Goal: Information Seeking & Learning: Understand process/instructions

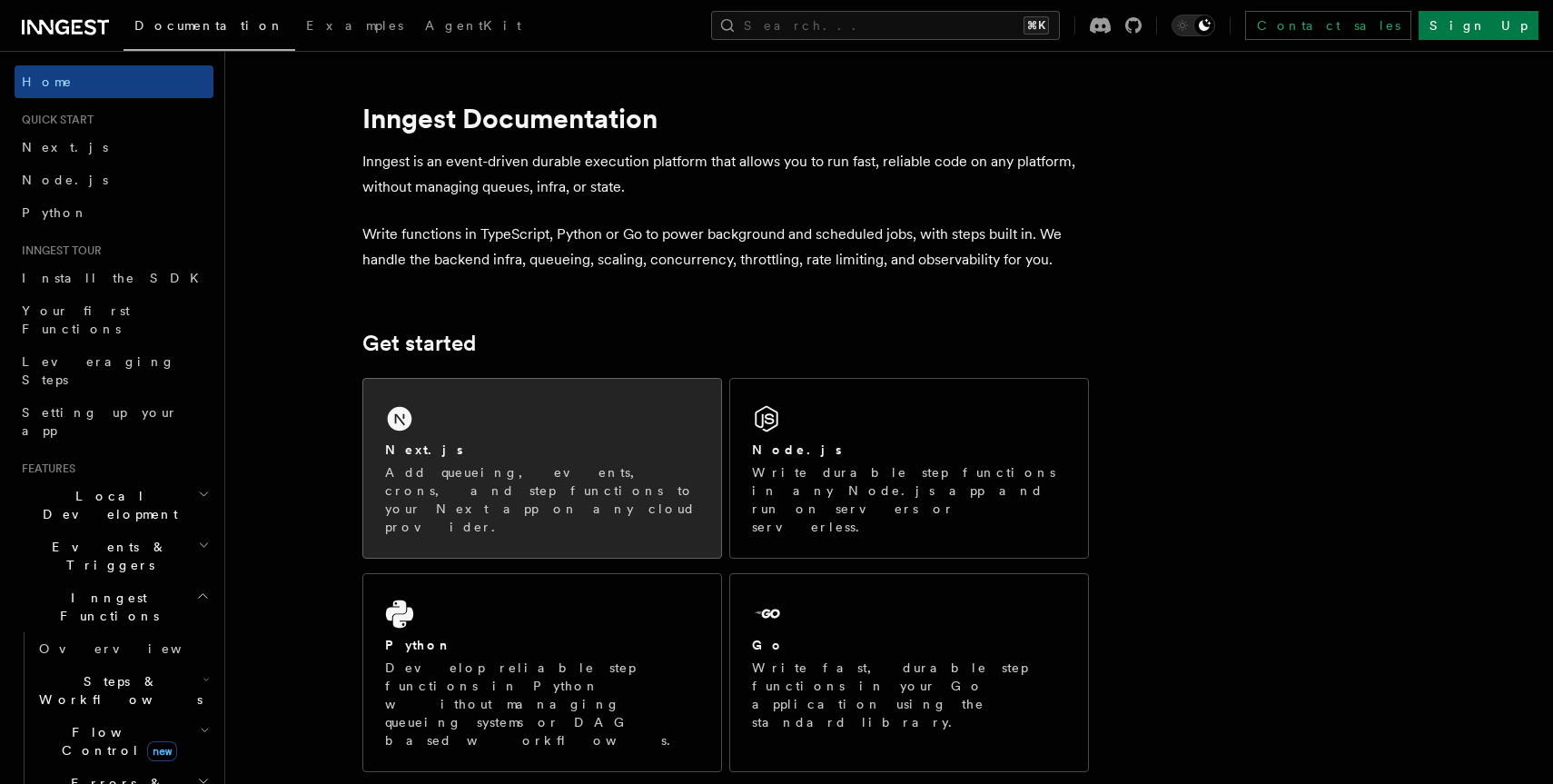
click at [445, 443] on div "Next.js" at bounding box center [542, 449] width 314 height 19
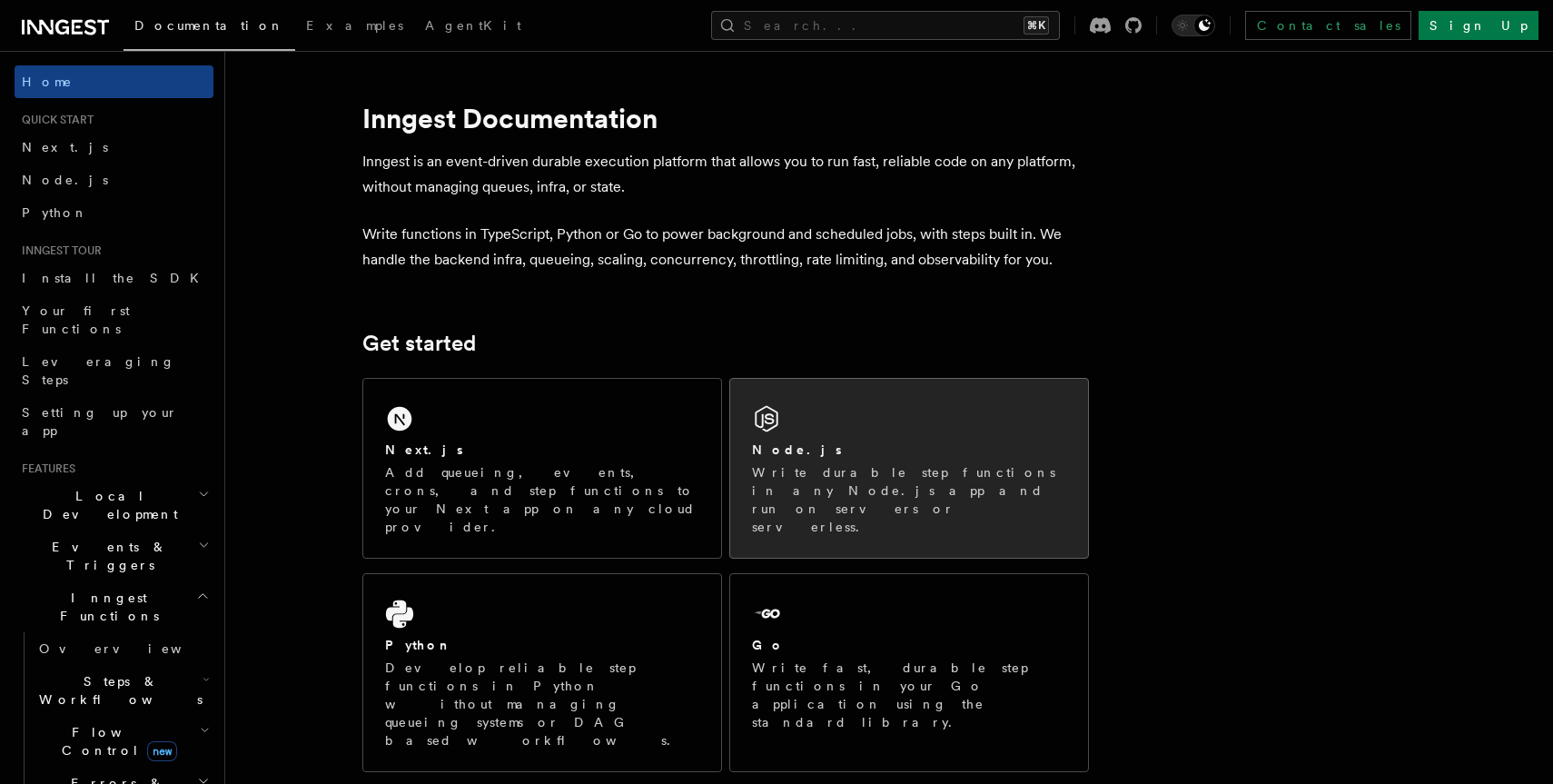
click at [757, 461] on div "Node.js Write durable step functions in any Node.js app and run on servers or s…" at bounding box center [909, 487] width 314 height 95
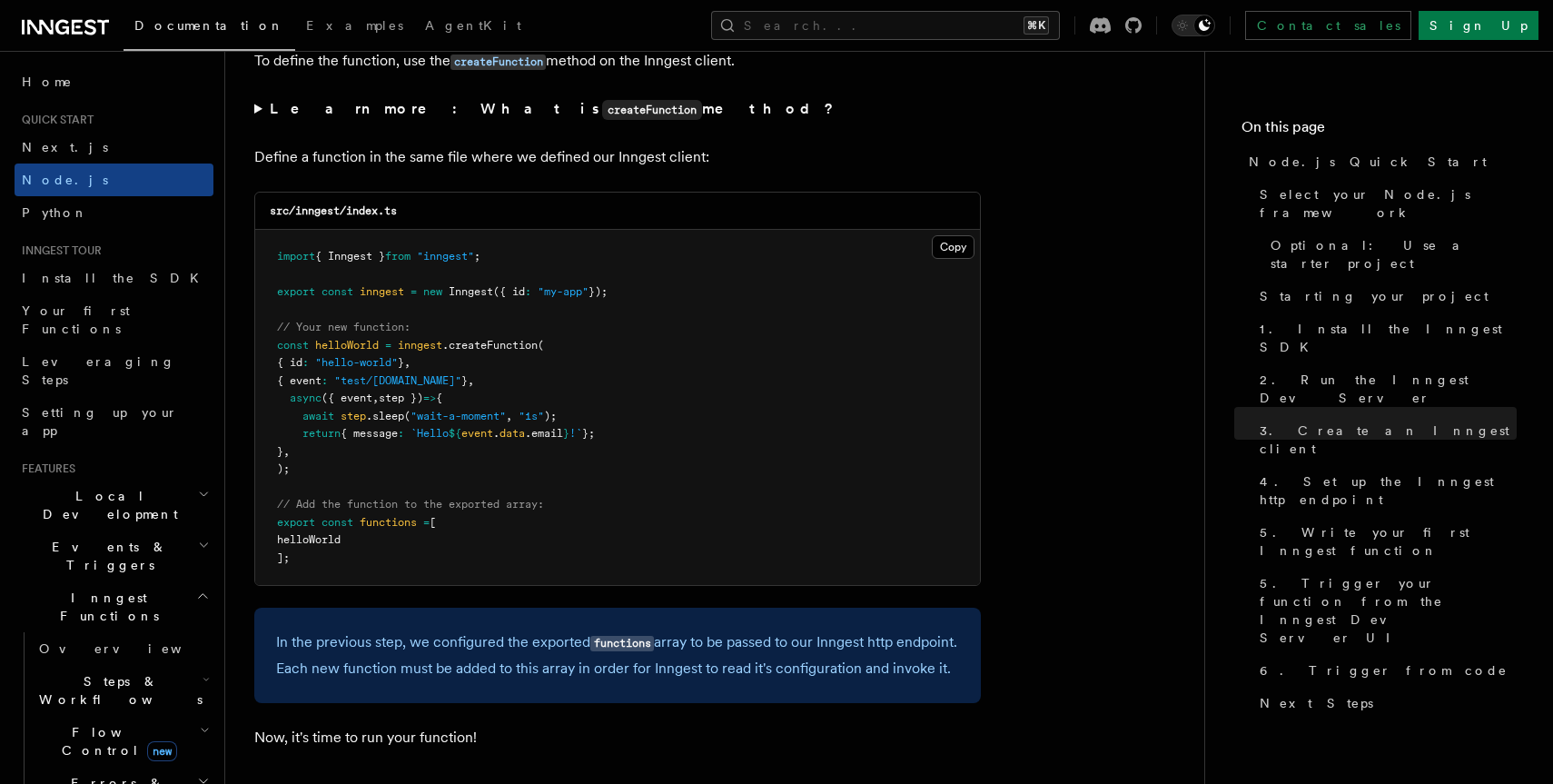
scroll to position [3549, 0]
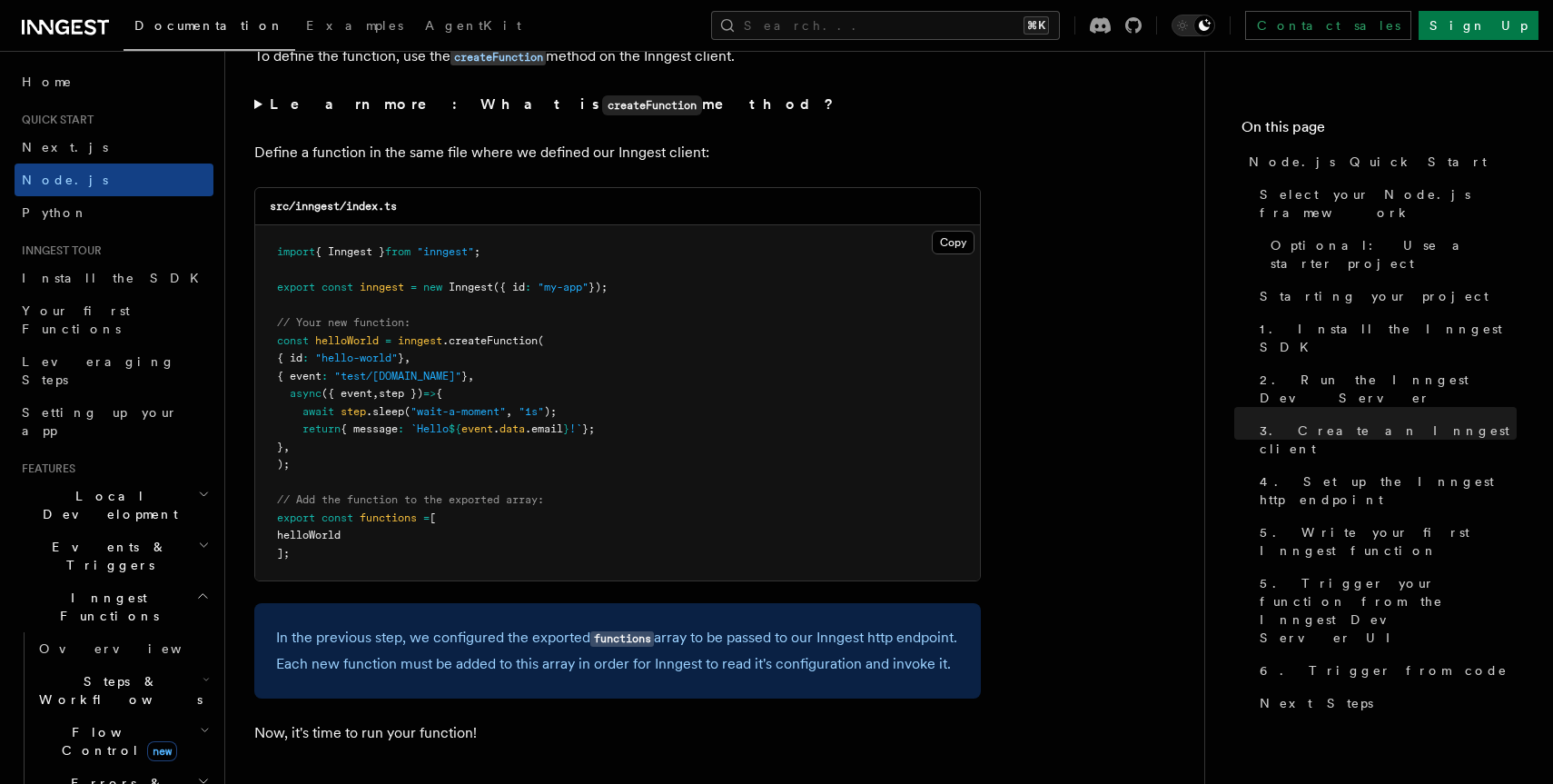
click at [748, 340] on pre "import { Inngest } from "inngest" ; export const inngest = new Inngest ({ id : …" at bounding box center [618, 402] width 725 height 355
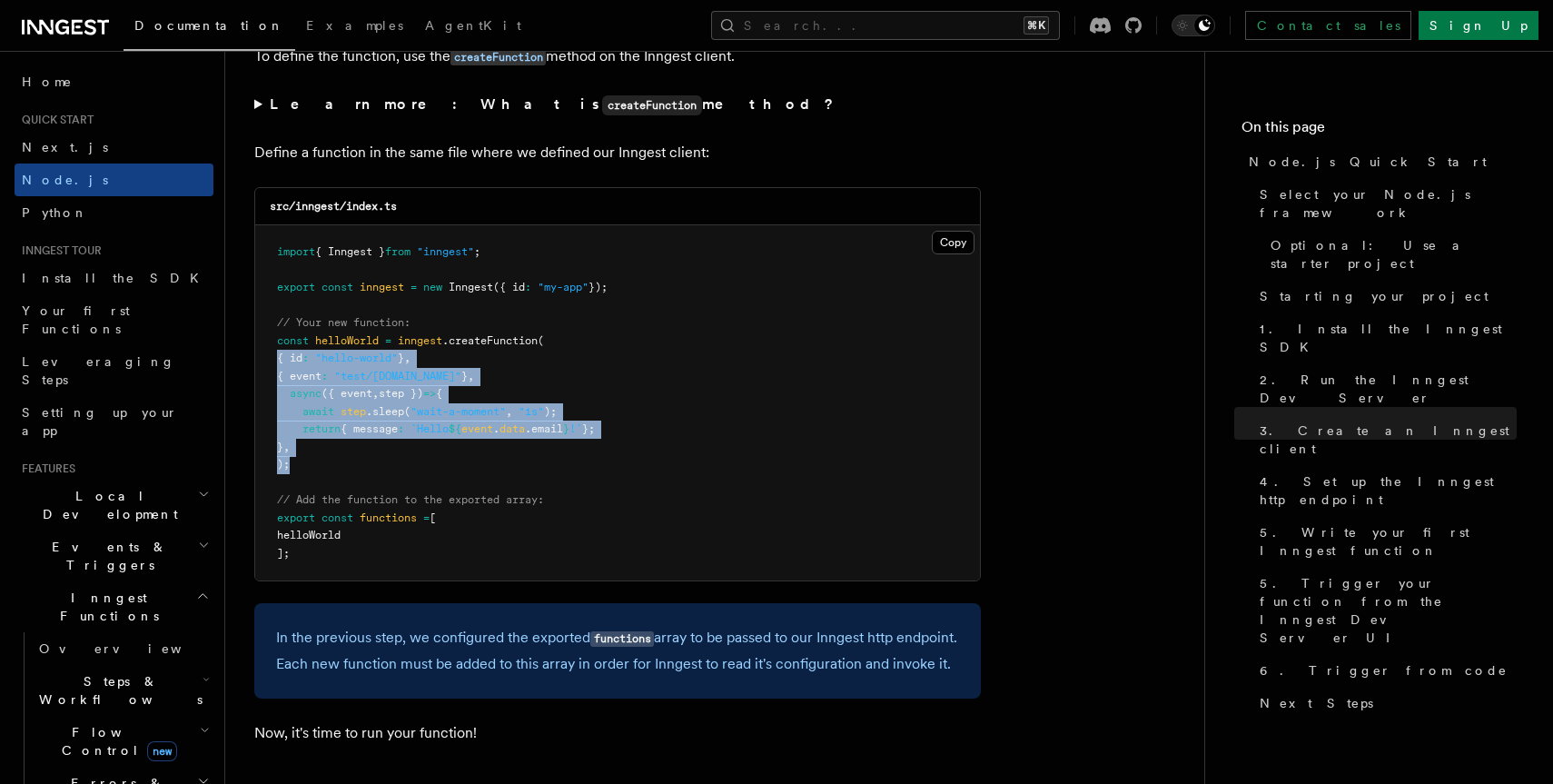
drag, startPoint x: 296, startPoint y: 475, endPoint x: 262, endPoint y: 372, distance: 108.5
click at [262, 359] on pre "import { Inngest } from "inngest" ; export const inngest = new Inngest ({ id : …" at bounding box center [618, 402] width 725 height 355
